Goal: Find specific page/section: Find specific page/section

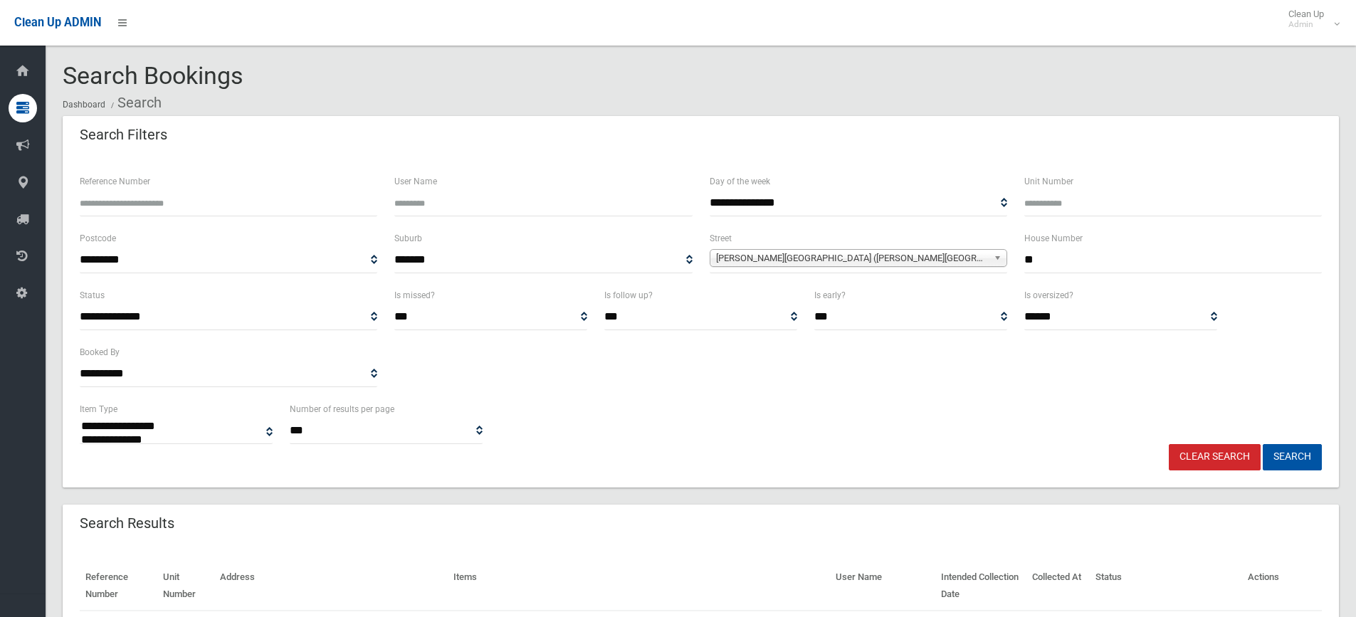
select select
click at [1057, 262] on input "**" at bounding box center [1174, 260] width 298 height 26
type input "*"
click at [968, 259] on span "[PERSON_NAME][GEOGRAPHIC_DATA] ([PERSON_NAME][GEOGRAPHIC_DATA][PERSON_NAME])" at bounding box center [852, 258] width 272 height 17
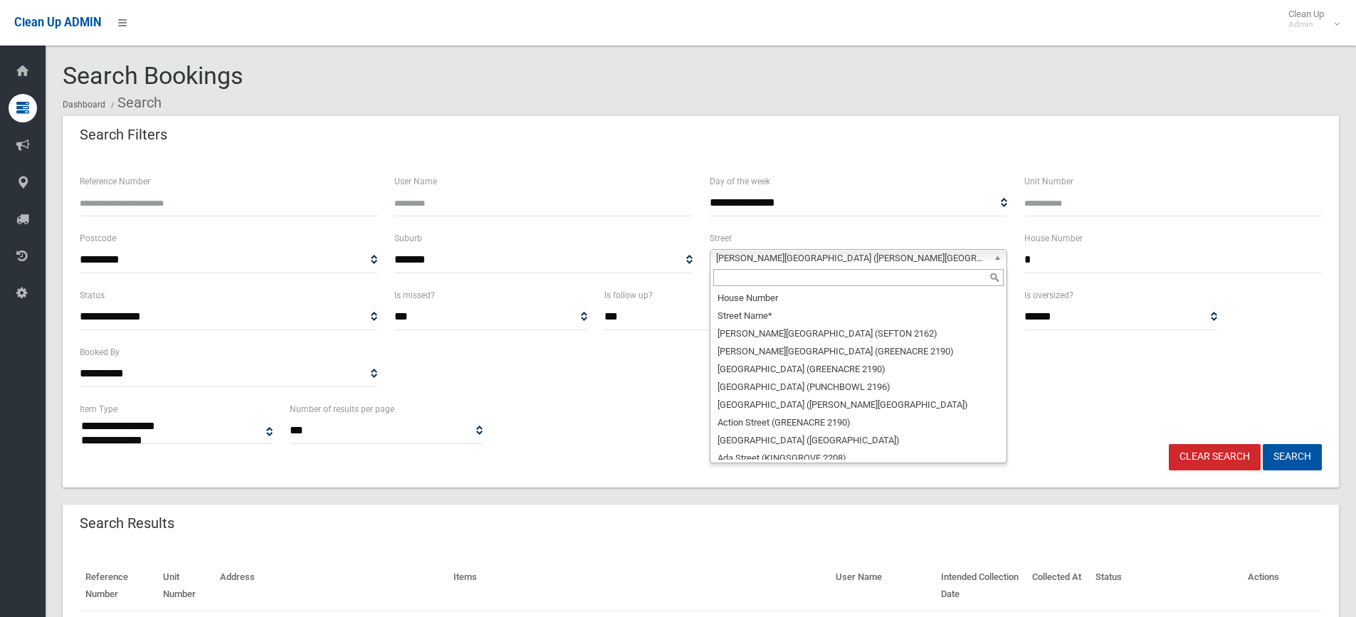
scroll to position [11898, 0]
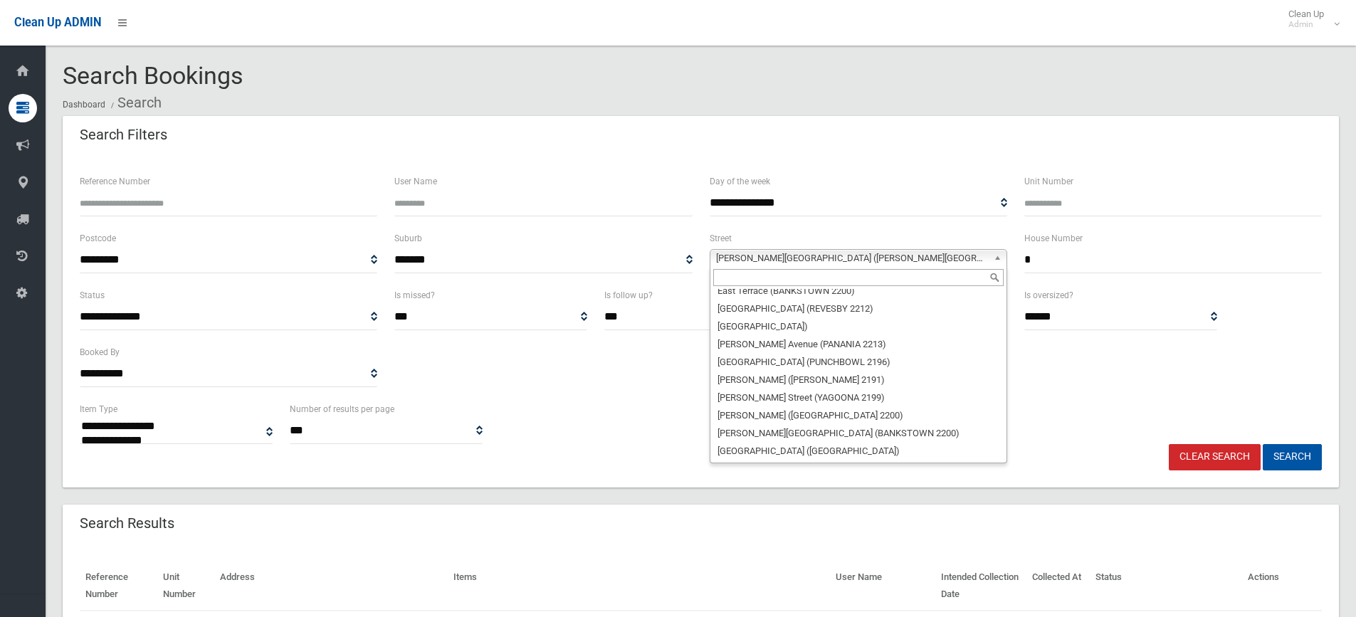
click at [840, 282] on input "text" at bounding box center [858, 277] width 291 height 17
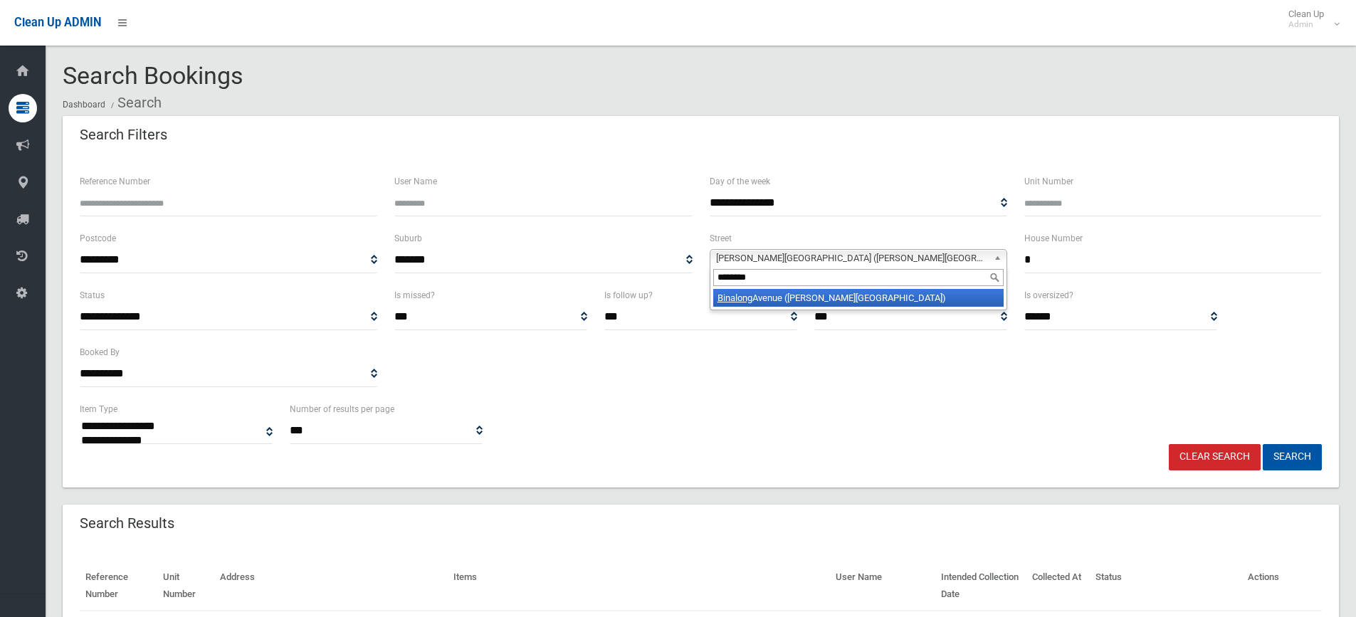
type input "********"
click at [864, 299] on li "[GEOGRAPHIC_DATA] ([PERSON_NAME][GEOGRAPHIC_DATA])" at bounding box center [858, 298] width 291 height 18
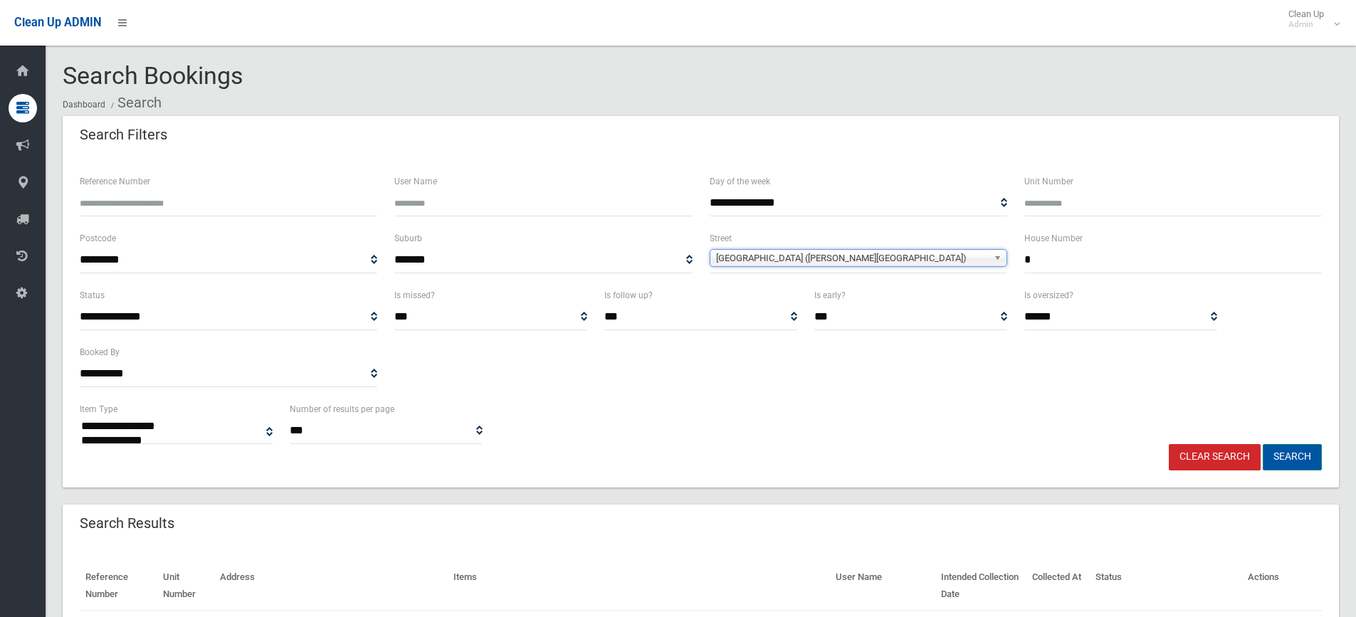
click at [1300, 461] on button "Search" at bounding box center [1292, 457] width 59 height 26
select select
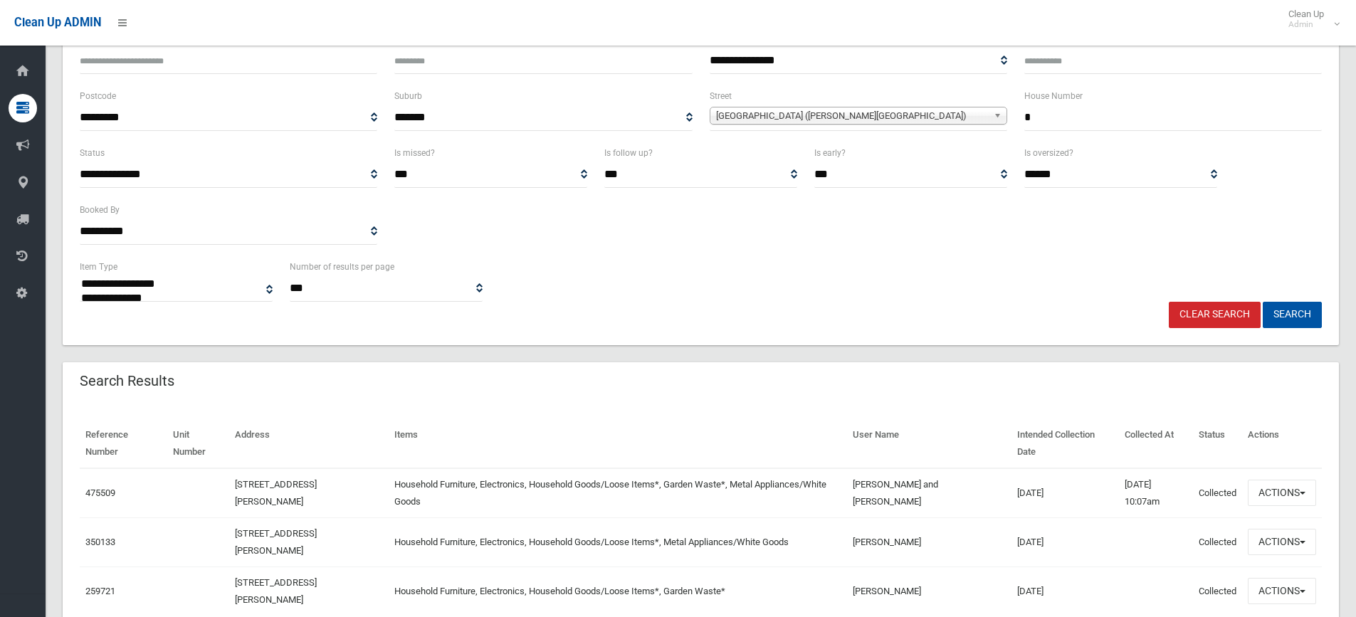
scroll to position [209, 0]
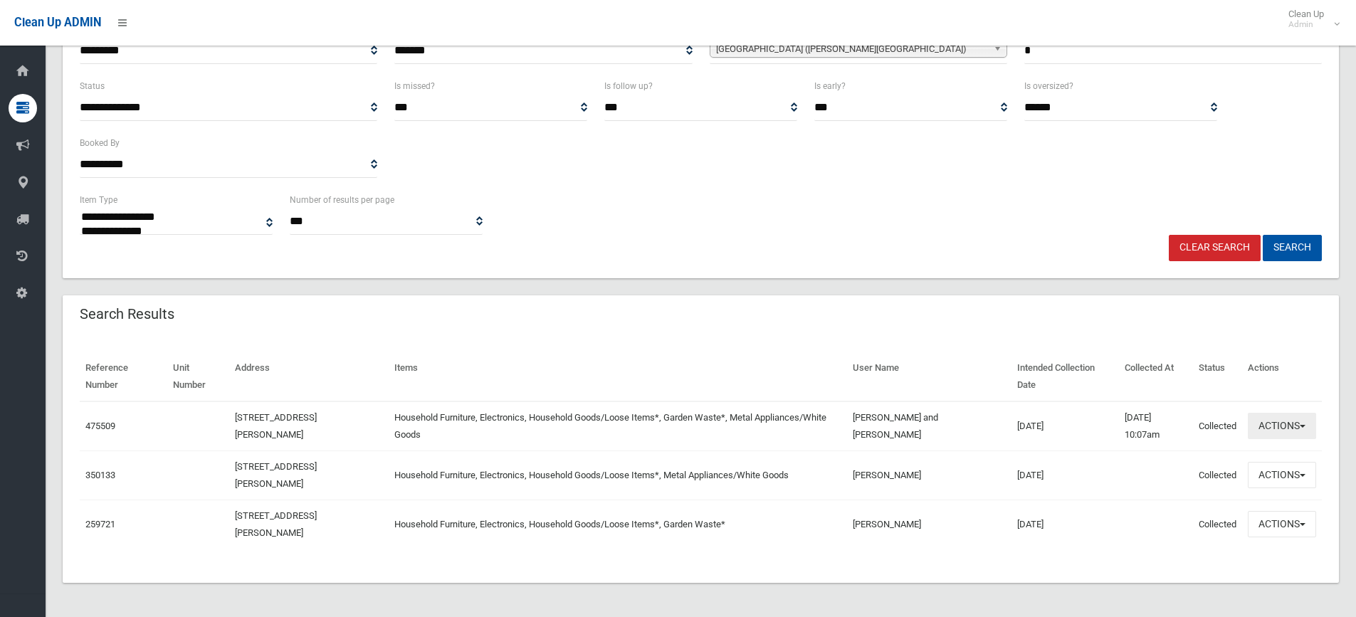
click at [1276, 426] on button "Actions" at bounding box center [1282, 426] width 68 height 26
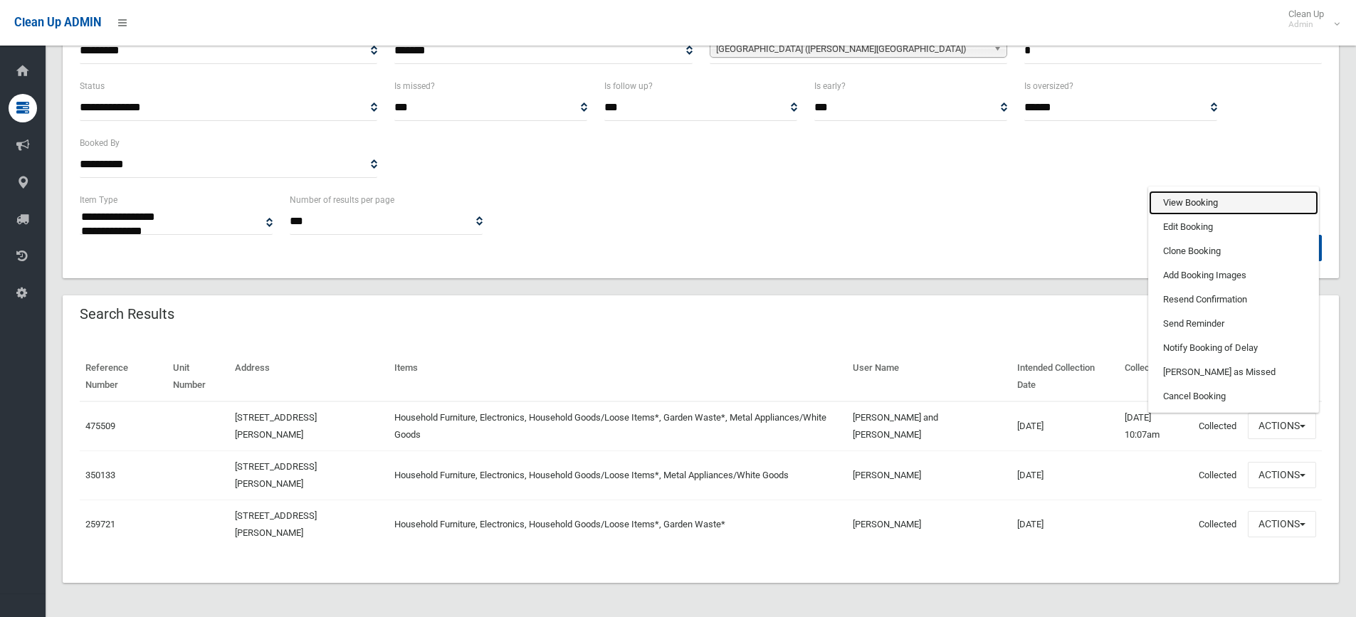
click at [1198, 201] on link "View Booking" at bounding box center [1233, 203] width 169 height 24
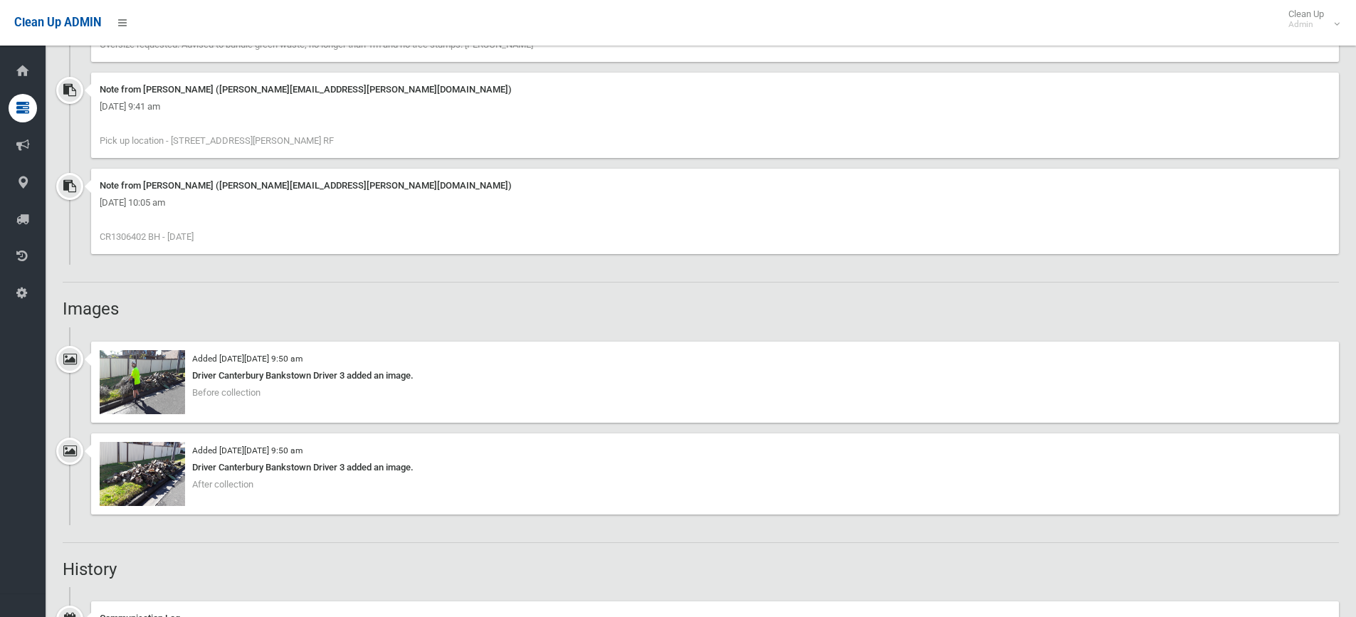
scroll to position [1210, 0]
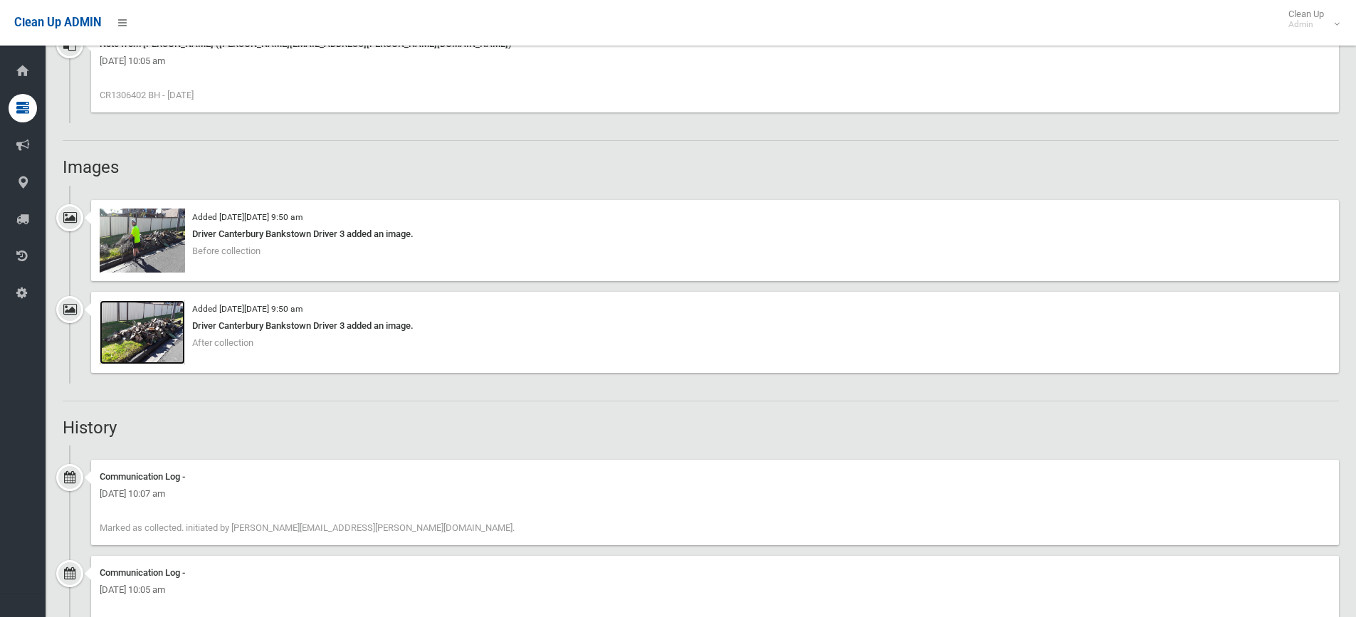
click at [169, 338] on img at bounding box center [142, 332] width 85 height 64
click at [143, 240] on img at bounding box center [142, 241] width 85 height 64
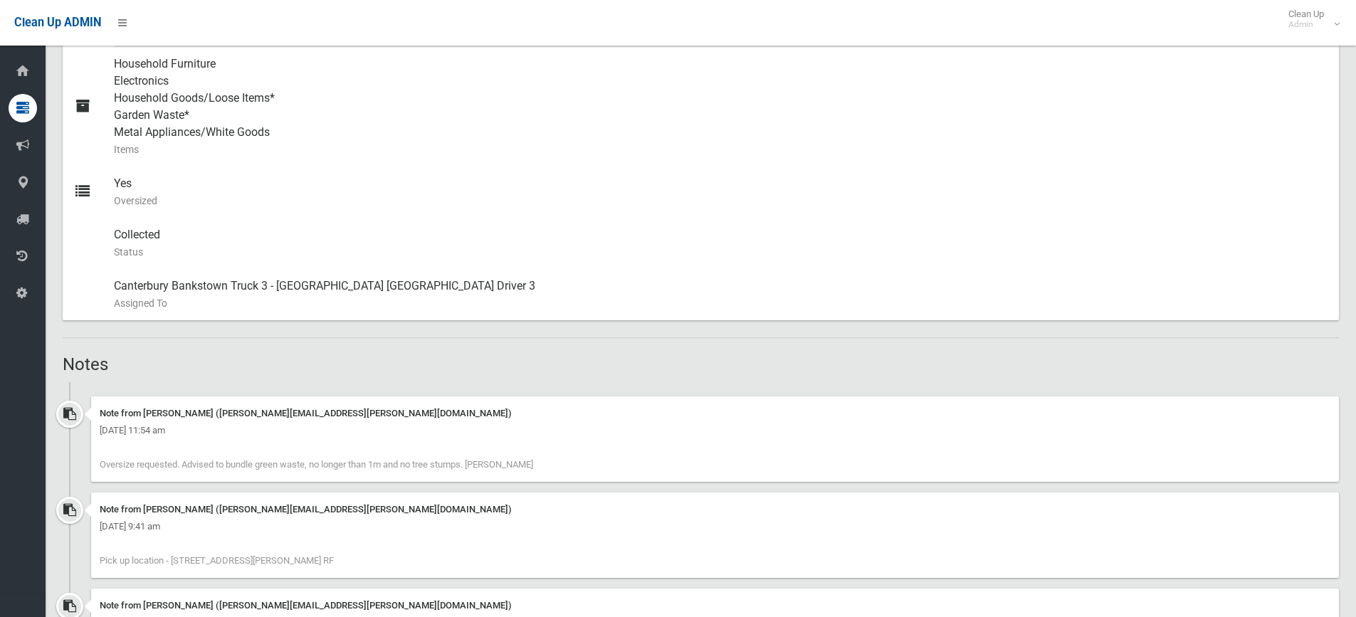
scroll to position [783, 0]
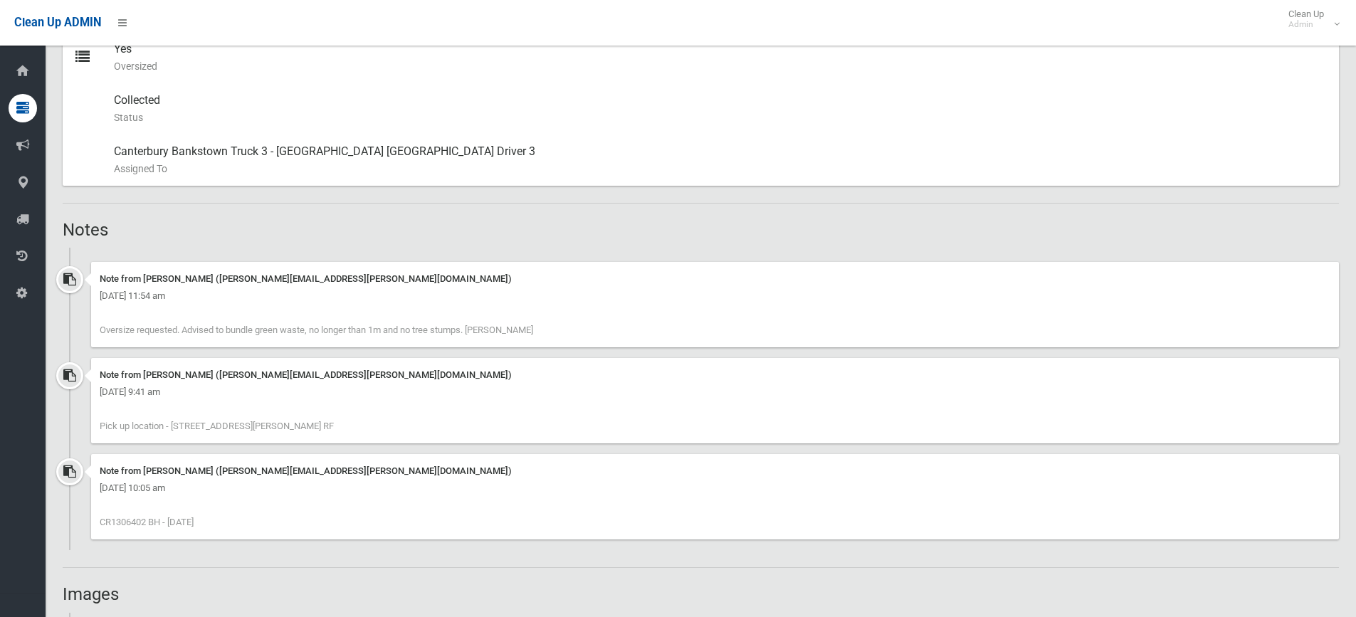
drag, startPoint x: 267, startPoint y: 329, endPoint x: 523, endPoint y: 334, distance: 255.7
click at [523, 334] on div "Note from [PERSON_NAME] ([PERSON_NAME][EMAIL_ADDRESS][PERSON_NAME][DOMAIN_NAME]…" at bounding box center [715, 304] width 1248 height 85
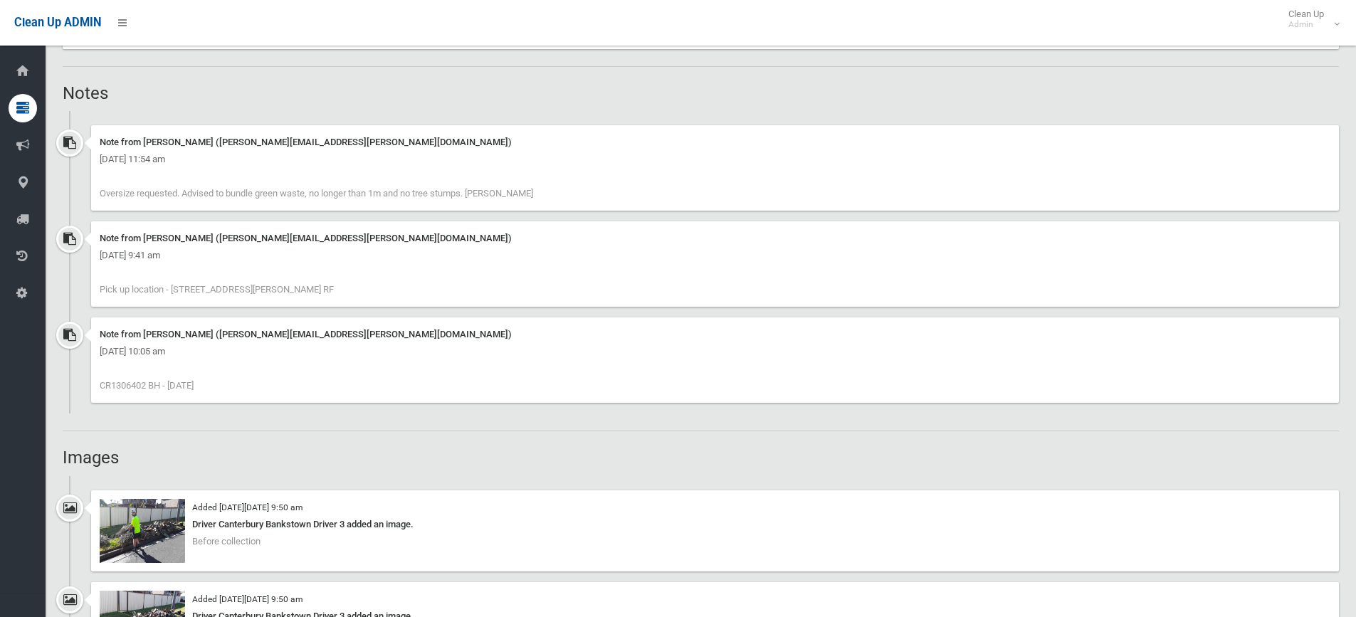
scroll to position [854, 0]
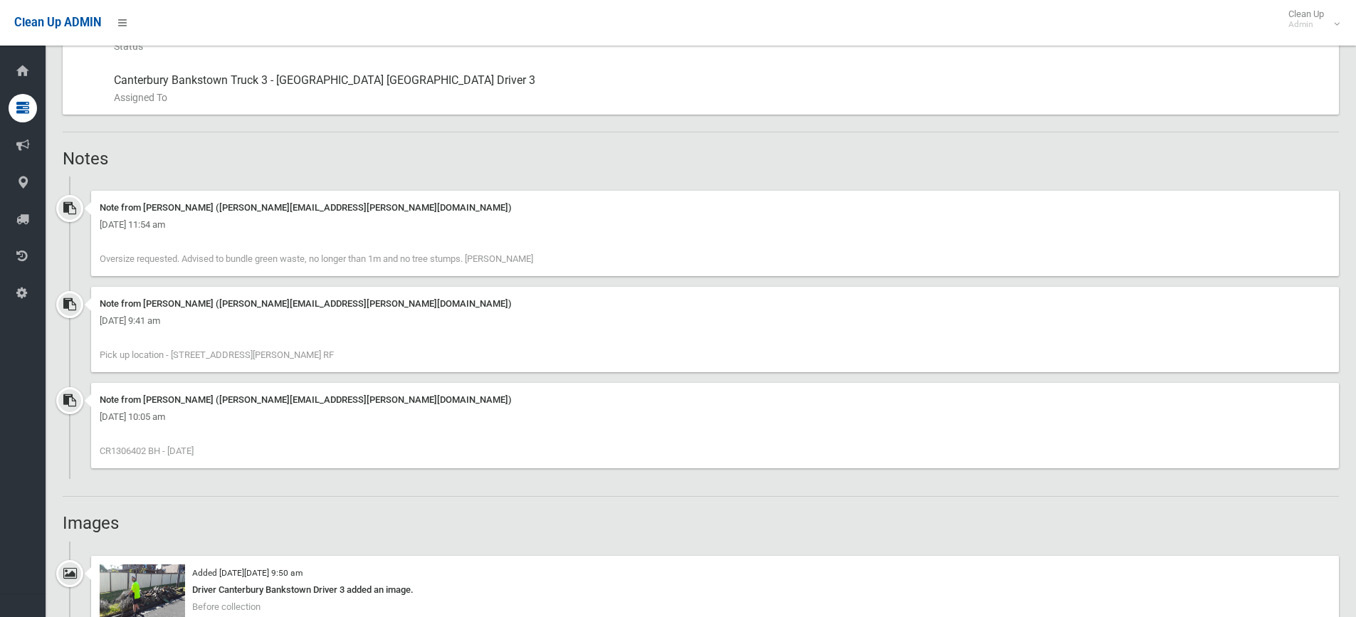
click at [518, 265] on div "Note from [PERSON_NAME] ([PERSON_NAME][EMAIL_ADDRESS][PERSON_NAME][DOMAIN_NAME]…" at bounding box center [715, 233] width 1248 height 85
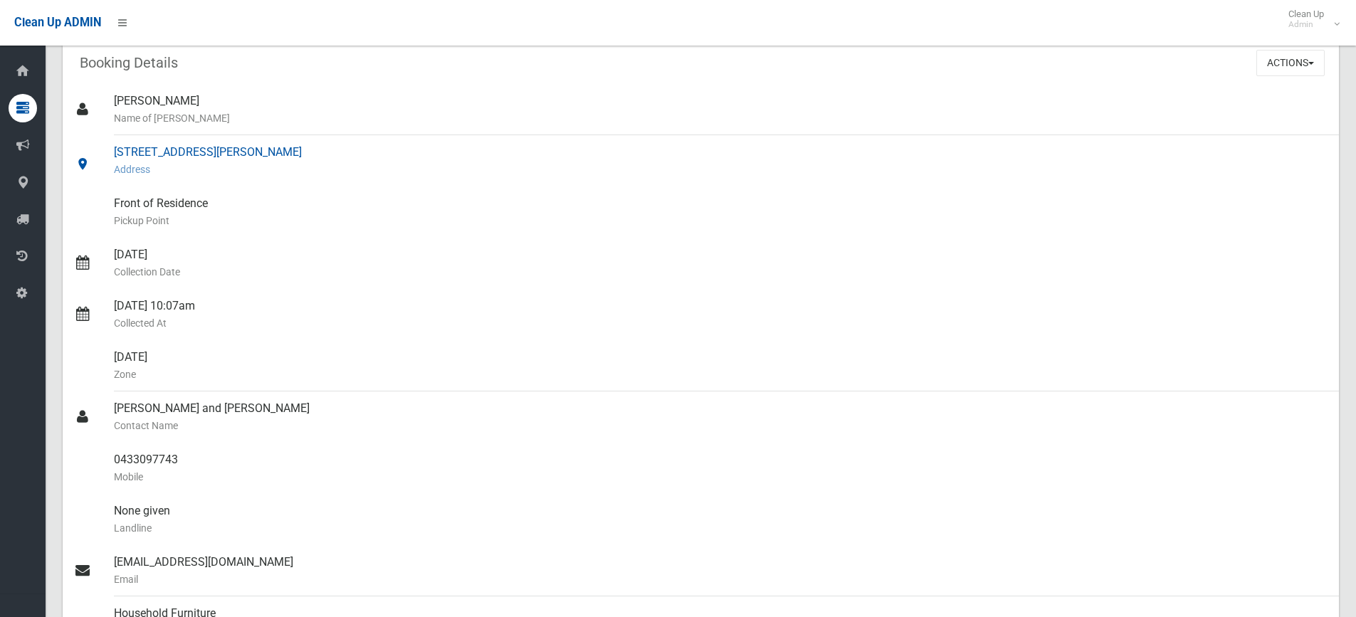
scroll to position [0, 0]
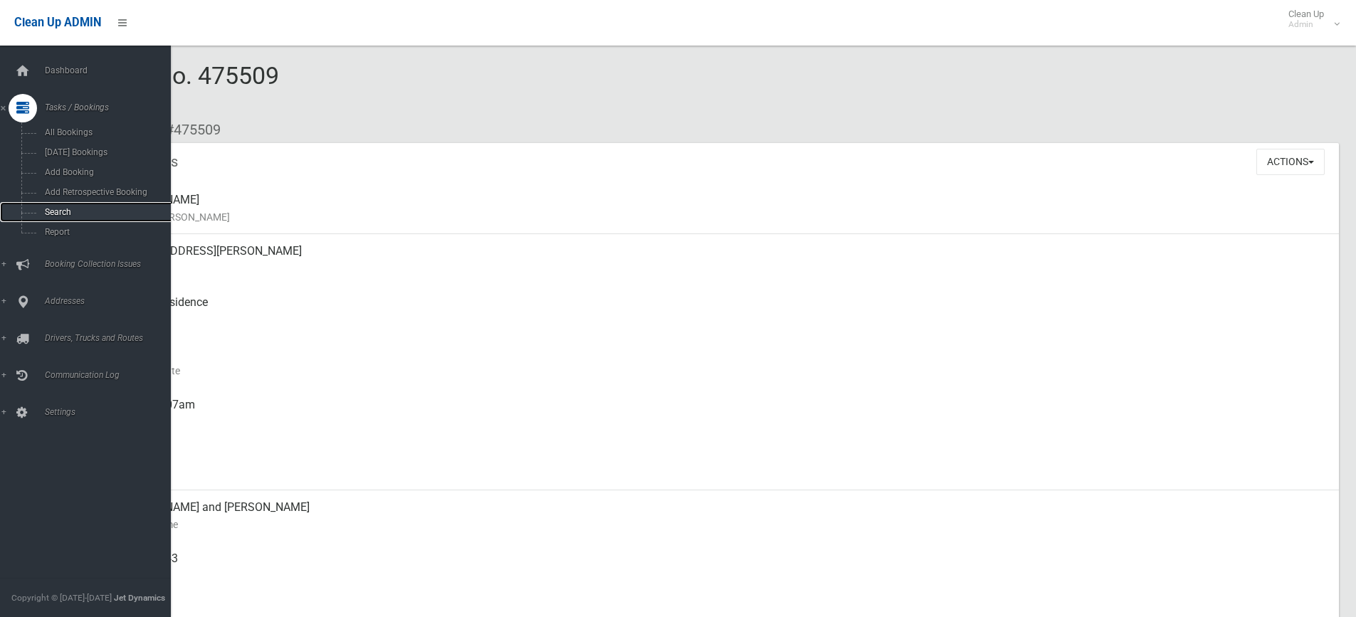
click at [51, 211] on span "Search" at bounding box center [105, 212] width 129 height 10
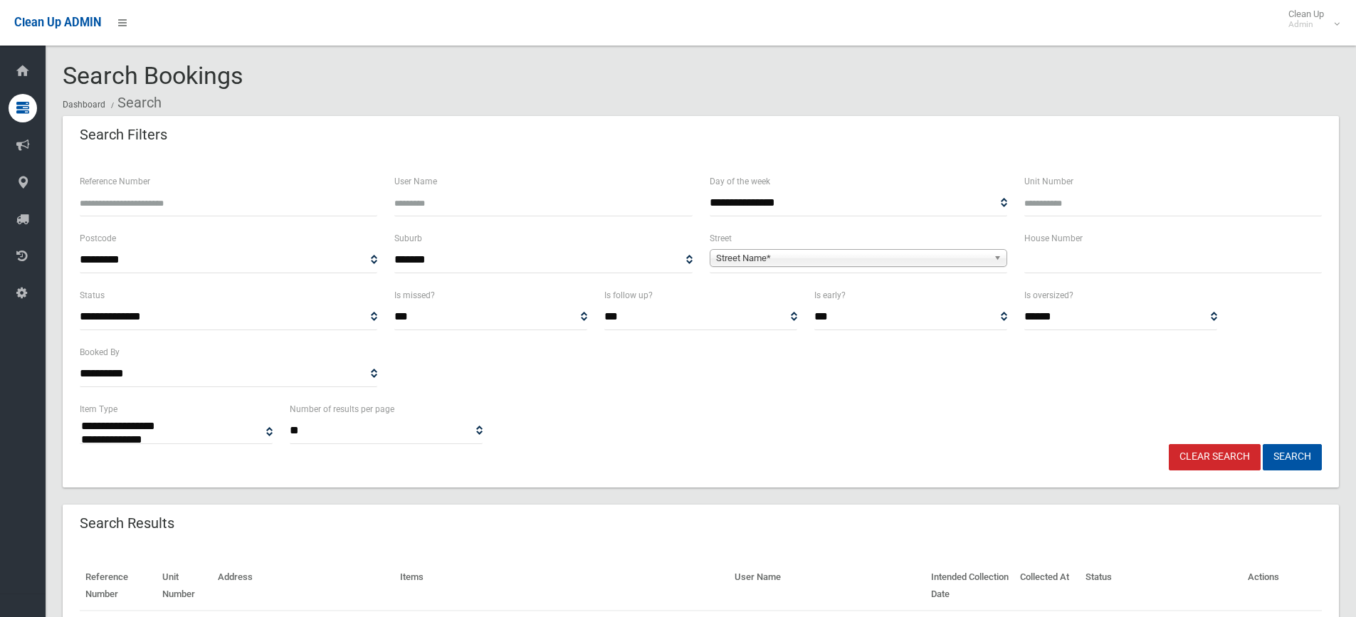
select select
